Goal: Check status: Check status

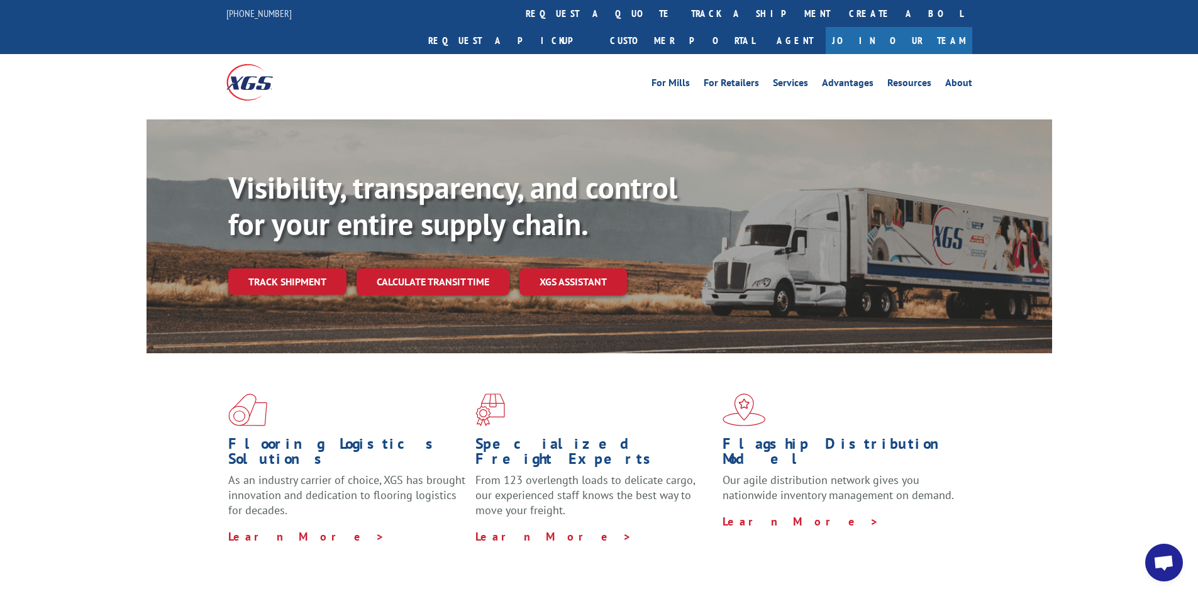
click at [280, 271] on div "Visibility, transparency, and control for your entire supply chain. Track shipm…" at bounding box center [640, 257] width 824 height 175
click at [282, 269] on link "Track shipment" at bounding box center [287, 282] width 118 height 26
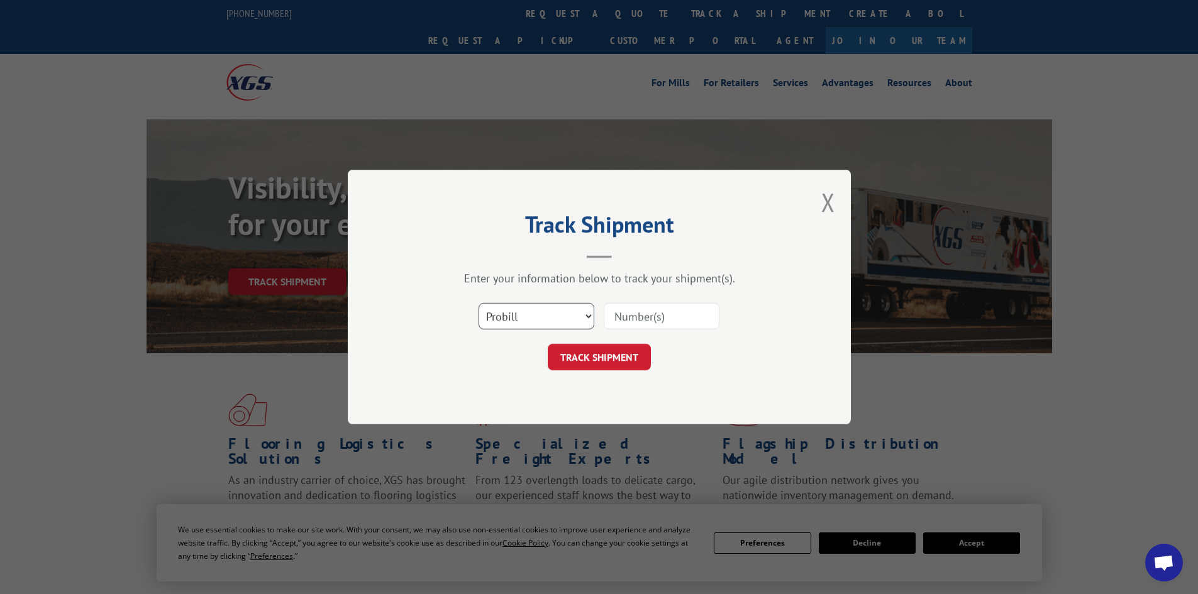
click at [577, 317] on select "Select category... Probill BOL PO" at bounding box center [537, 316] width 116 height 26
select select "bol"
click at [479, 303] on select "Select category... Probill BOL PO" at bounding box center [537, 316] width 116 height 26
click at [647, 318] on input at bounding box center [662, 316] width 116 height 26
paste input "5159855"
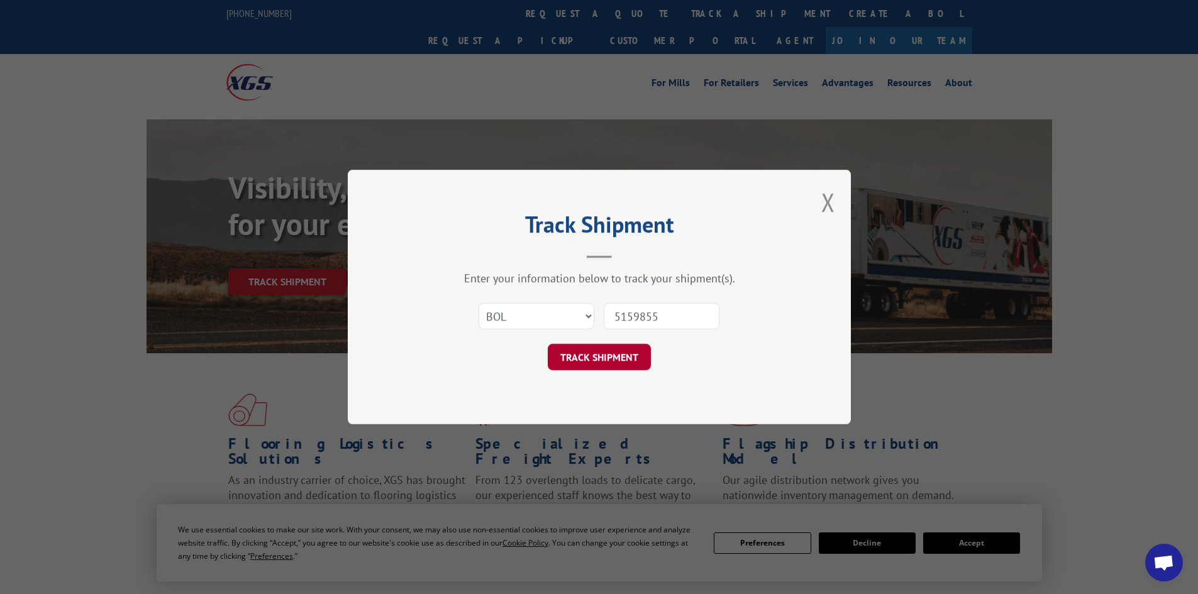
type input "5159855"
click at [615, 359] on button "TRACK SHIPMENT" at bounding box center [599, 357] width 103 height 26
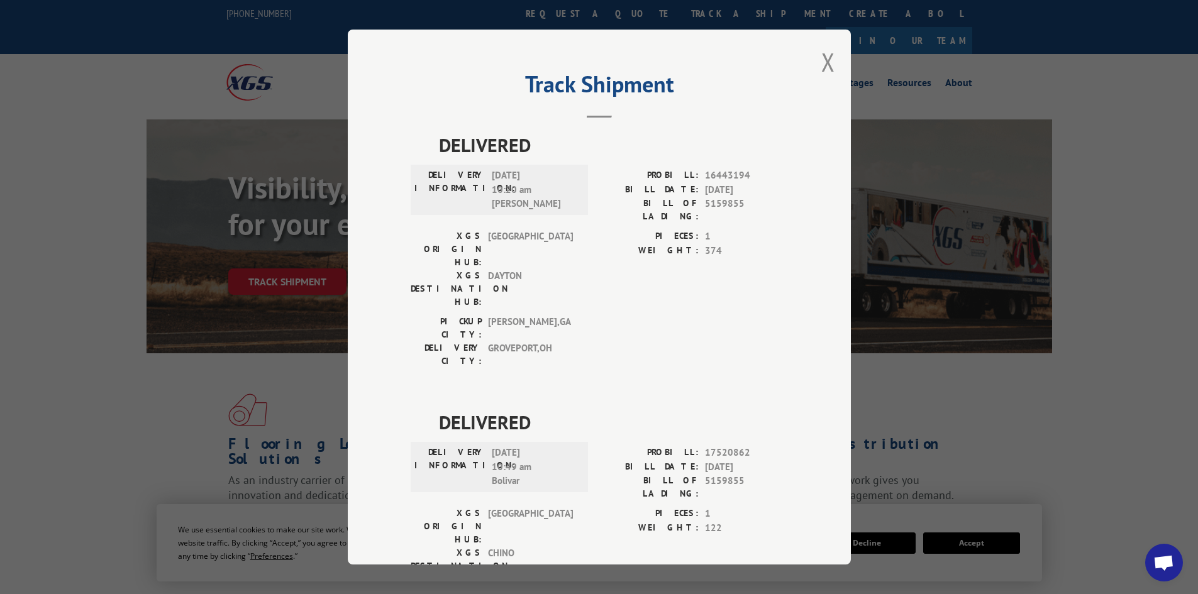
scroll to position [31, 0]
